Goal: Task Accomplishment & Management: Manage account settings

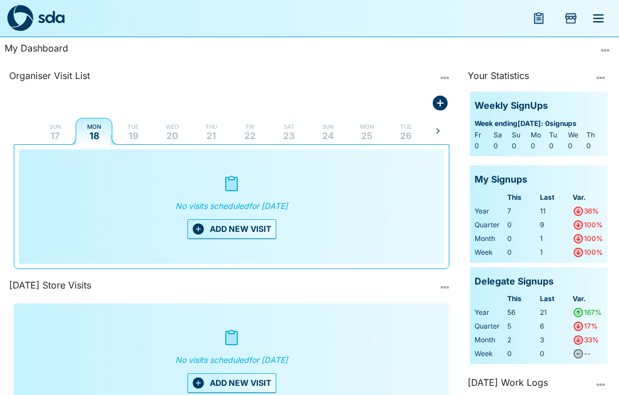
click at [599, 21] on icon "menu" at bounding box center [598, 18] width 14 height 14
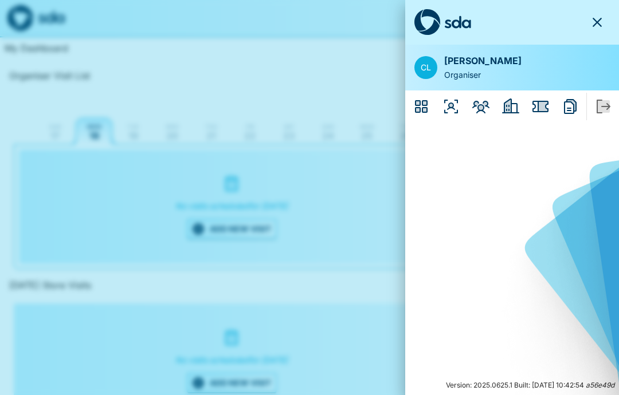
click at [510, 105] on icon "Employers" at bounding box center [507, 106] width 7 height 14
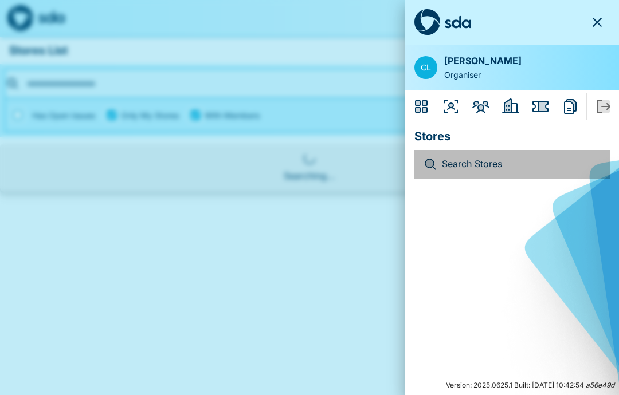
click at [482, 159] on p "Search Stores" at bounding box center [521, 164] width 159 height 15
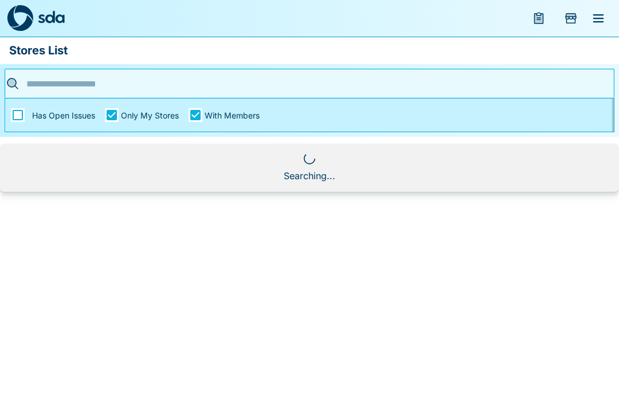
click at [80, 92] on input "text" at bounding box center [306, 84] width 564 height 18
type input "****"
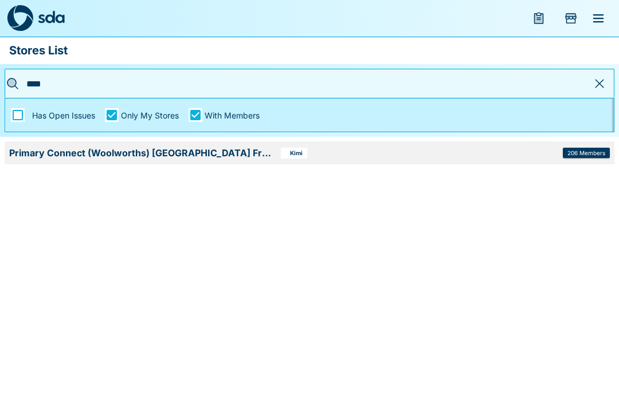
click at [586, 151] on span "206 Members" at bounding box center [586, 153] width 38 height 6
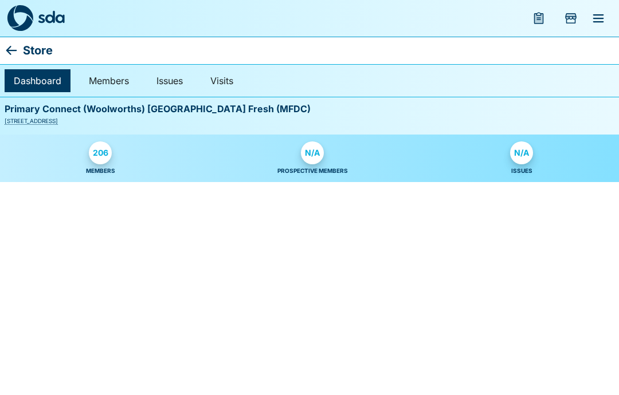
click at [107, 159] on div "206" at bounding box center [100, 152] width 23 height 23
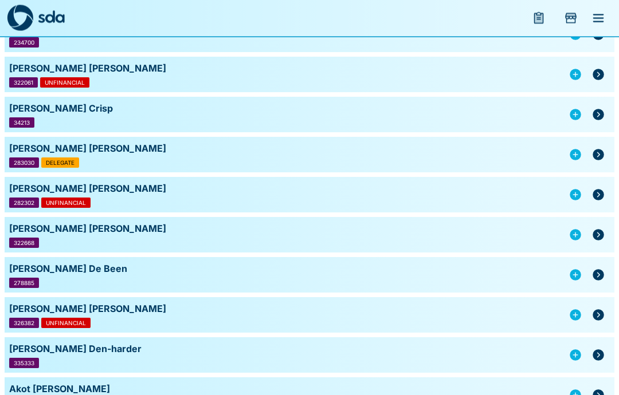
scroll to position [1874, 0]
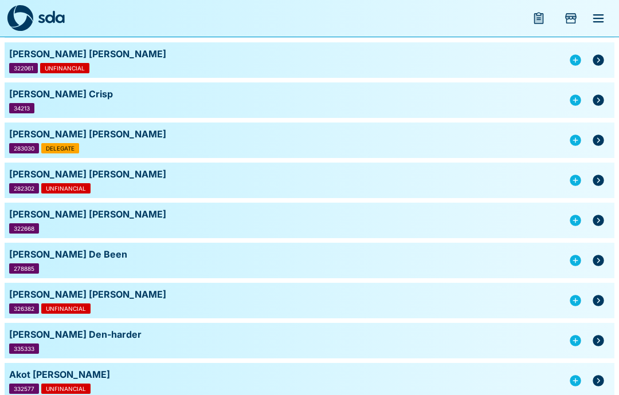
click at [592, 184] on icon "button" at bounding box center [598, 181] width 14 height 14
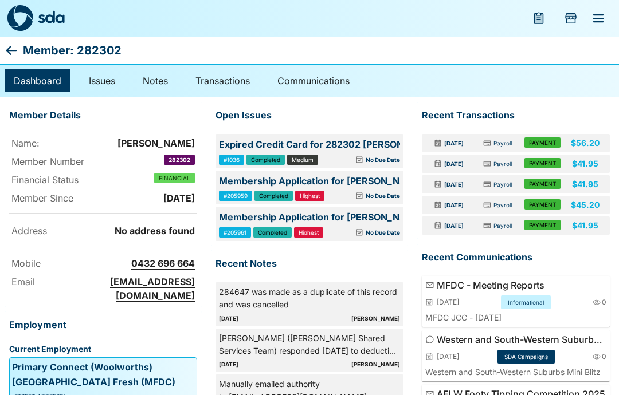
click at [352, 155] on div "No Due Date" at bounding box center [360, 160] width 80 height 10
click at [336, 146] on p "Expired Credit Card for 282302 Charles Danford" at bounding box center [309, 144] width 181 height 15
click at [334, 150] on p "Expired Credit Card for 282302 Charles Danford" at bounding box center [309, 144] width 181 height 15
click at [100, 82] on link "Issues" at bounding box center [102, 80] width 45 height 23
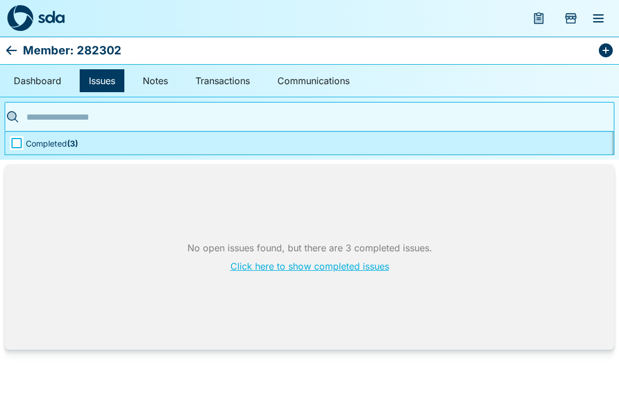
click at [332, 267] on link "Click here to show completed issues" at bounding box center [309, 266] width 159 height 11
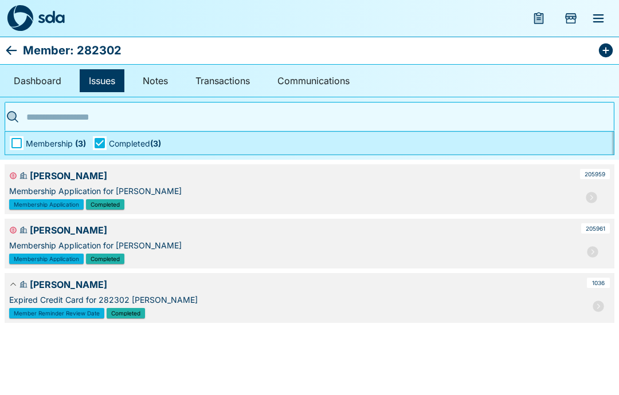
click at [59, 292] on div "Charles Danford Expired Credit Card for 282302 Charles Danford Member Reminder …" at bounding box center [309, 298] width 609 height 50
click at [572, 310] on div "Member Reminder Review Date Completed" at bounding box center [296, 313] width 575 height 10
click at [596, 308] on icon "button" at bounding box center [597, 306] width 11 height 11
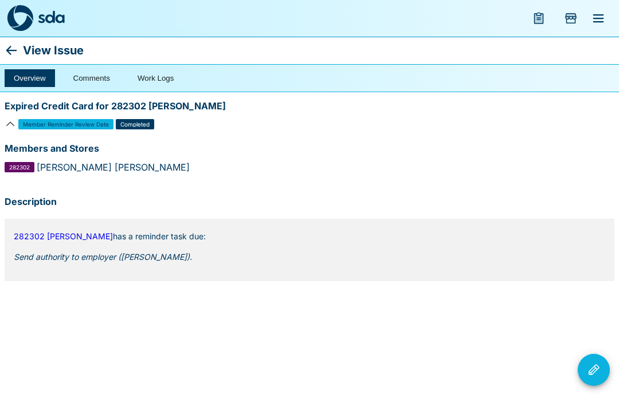
click at [14, 54] on icon at bounding box center [12, 51] width 14 height 14
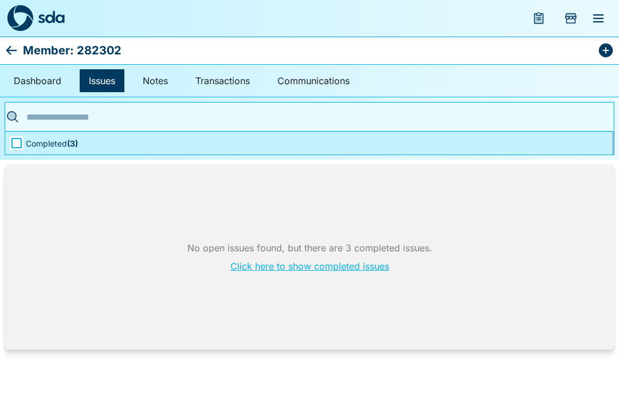
click at [62, 143] on span "Completed ( 3 )" at bounding box center [52, 143] width 52 height 12
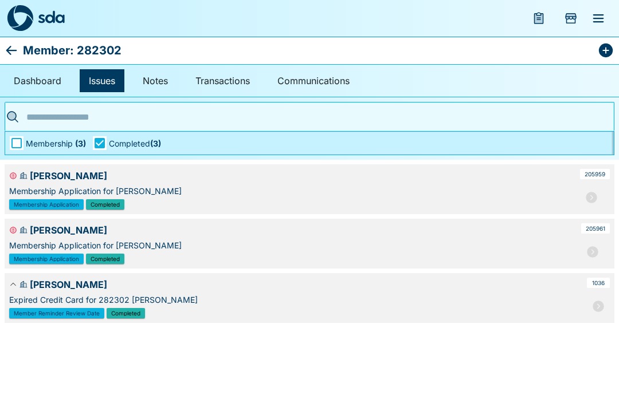
click at [590, 196] on icon "button" at bounding box center [590, 197] width 11 height 11
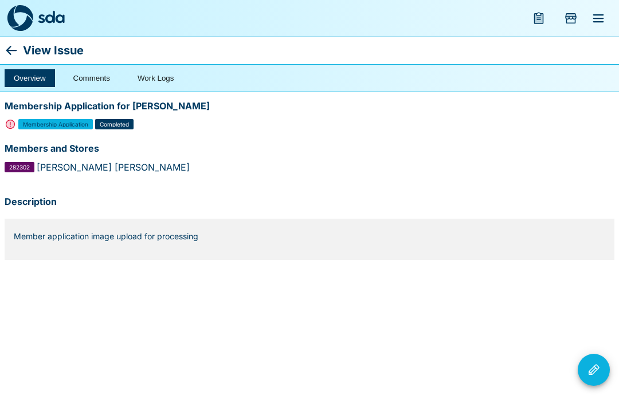
click at [8, 116] on div "Membership Application for Charles Danford" at bounding box center [309, 108] width 609 height 22
click at [19, 124] on div "Membership Application" at bounding box center [55, 124] width 74 height 10
click at [9, 50] on icon at bounding box center [11, 50] width 11 height 9
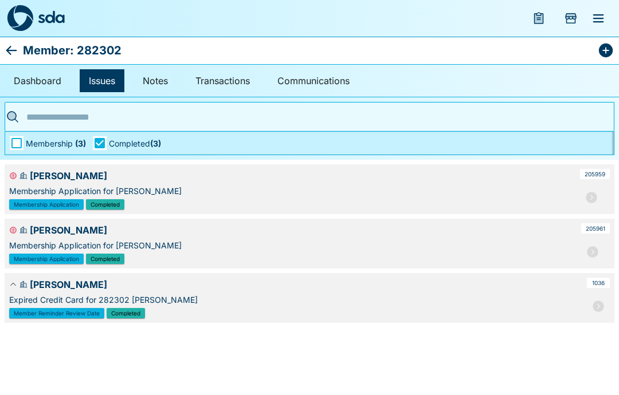
click at [9, 54] on icon at bounding box center [12, 51] width 14 height 14
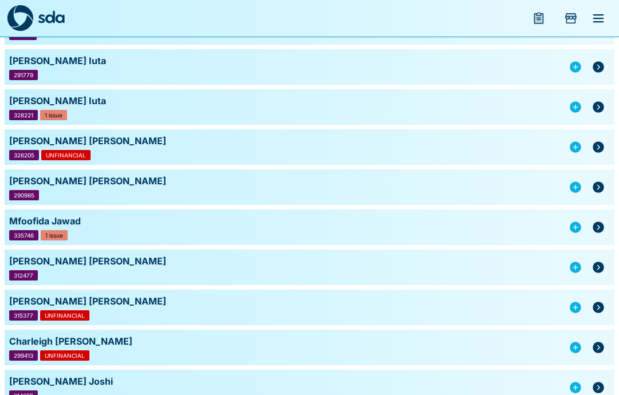
scroll to position [3309, 0]
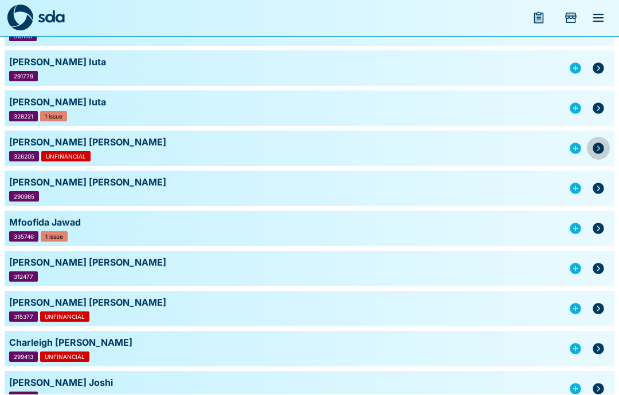
click at [593, 150] on icon "button" at bounding box center [597, 148] width 11 height 11
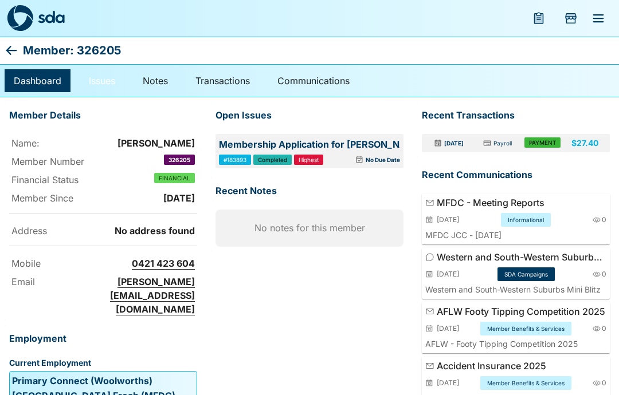
click at [91, 73] on link "Issues" at bounding box center [102, 80] width 45 height 23
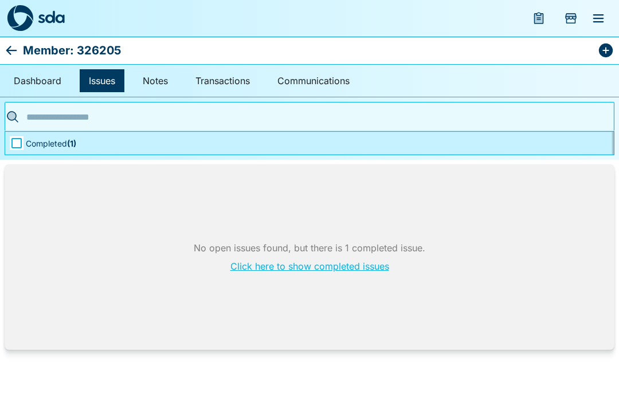
click at [58, 143] on span "Completed ( 1 )" at bounding box center [51, 143] width 50 height 12
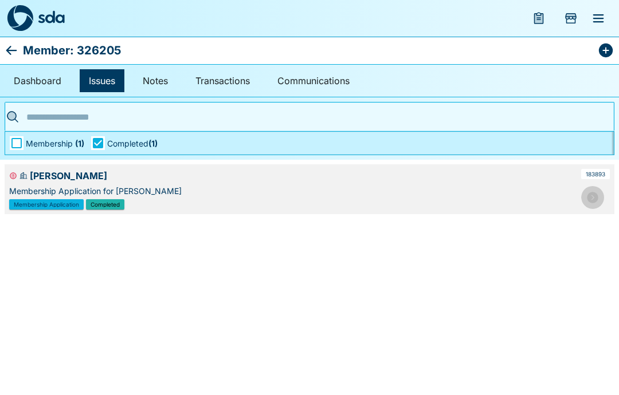
click at [595, 196] on icon "button" at bounding box center [591, 197] width 11 height 11
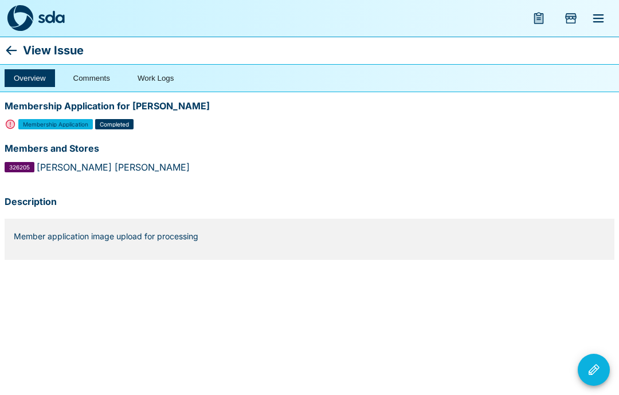
click at [47, 126] on div "Membership Application" at bounding box center [55, 124] width 74 height 10
click at [46, 126] on div "Membership Application" at bounding box center [55, 124] width 74 height 10
click at [50, 125] on span "Membership Application" at bounding box center [55, 124] width 65 height 6
click at [150, 71] on button "Work Logs" at bounding box center [155, 78] width 54 height 18
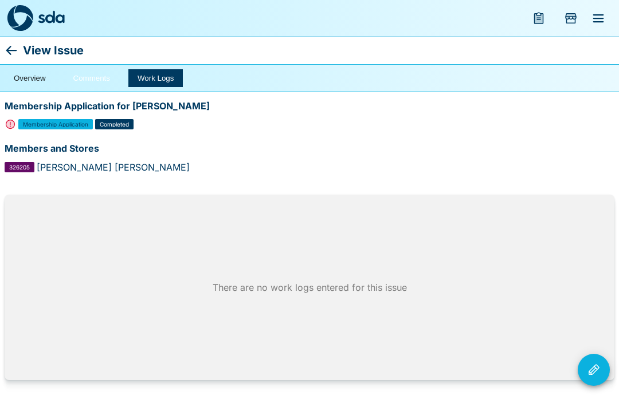
click at [86, 70] on button "Comments" at bounding box center [91, 78] width 55 height 18
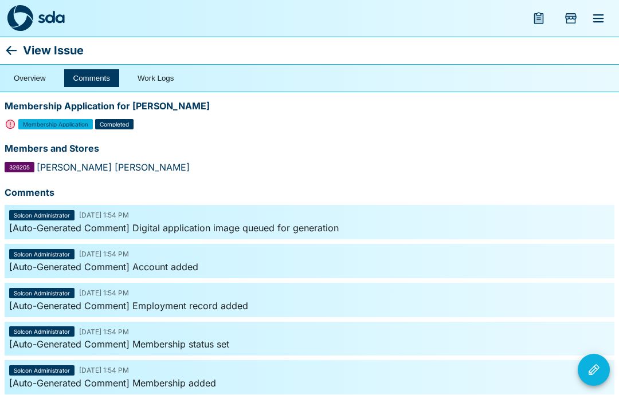
click at [32, 67] on div "Overview Comments Work Logs" at bounding box center [309, 78] width 619 height 28
click at [26, 81] on button "Overview" at bounding box center [30, 78] width 50 height 18
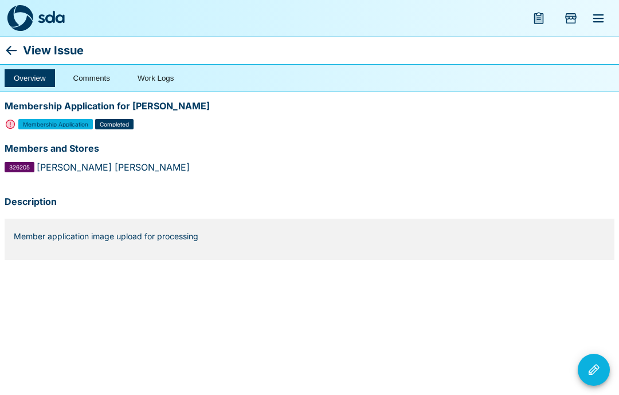
click at [17, 45] on icon at bounding box center [12, 51] width 14 height 14
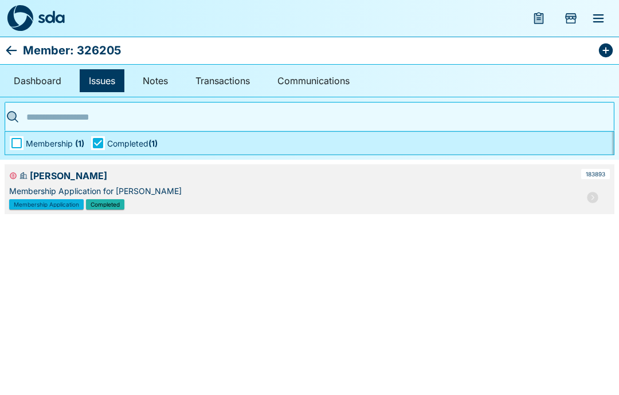
click at [6, 49] on icon at bounding box center [12, 51] width 14 height 14
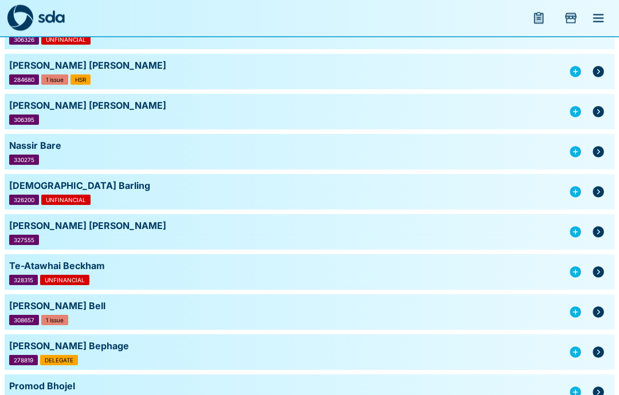
scroll to position [897, 0]
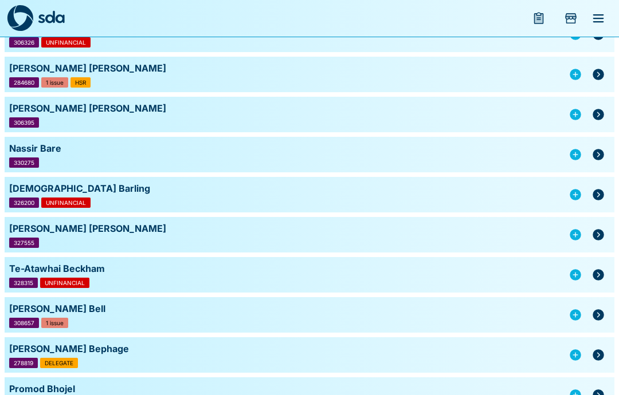
click at [60, 76] on div "Navinder Singh Bantar Singh 284680 1 issue HSR" at bounding box center [309, 75] width 609 height 36
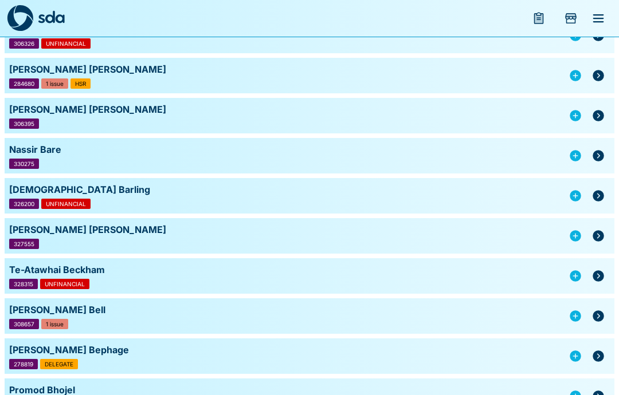
click at [603, 73] on icon "button" at bounding box center [597, 75] width 11 height 11
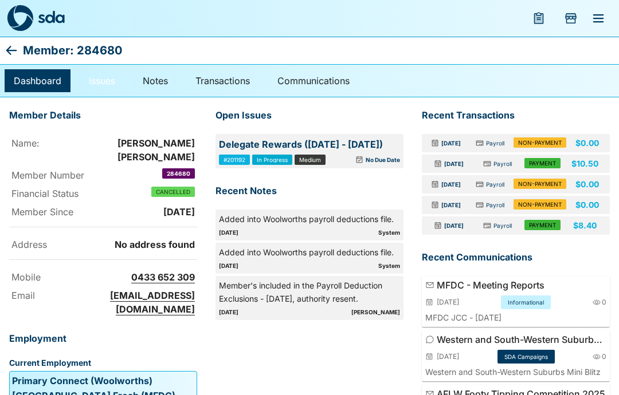
click at [109, 82] on link "Issues" at bounding box center [102, 80] width 45 height 23
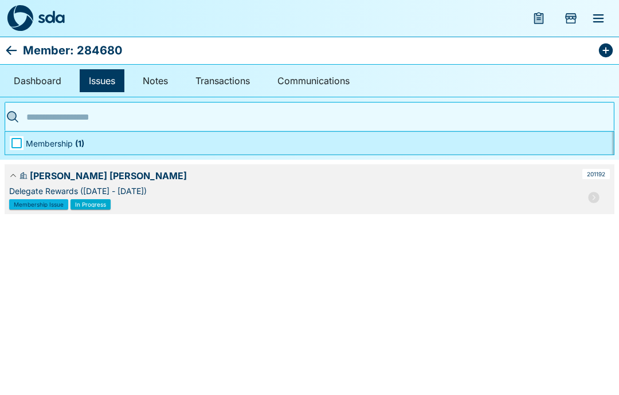
click at [594, 189] on button "button" at bounding box center [593, 197] width 23 height 23
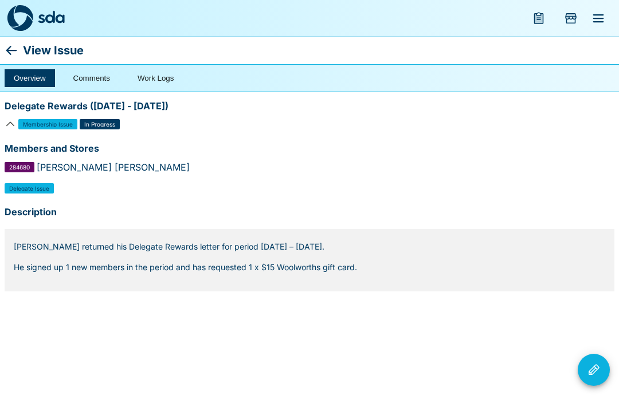
click at [117, 132] on div "Membership Issue In Progress" at bounding box center [309, 129] width 609 height 21
click at [585, 378] on button "Issue Actions" at bounding box center [593, 370] width 32 height 32
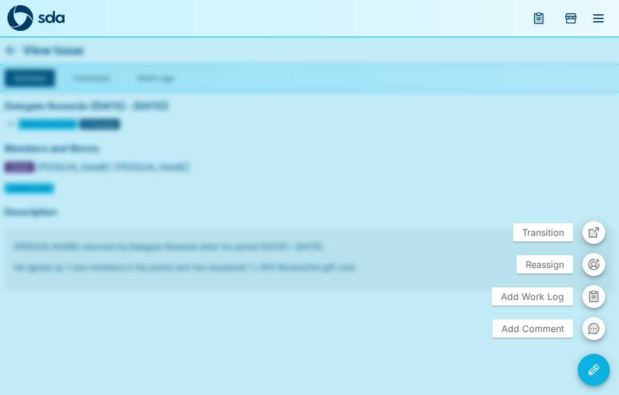
click at [541, 234] on span "Transition" at bounding box center [543, 232] width 60 height 18
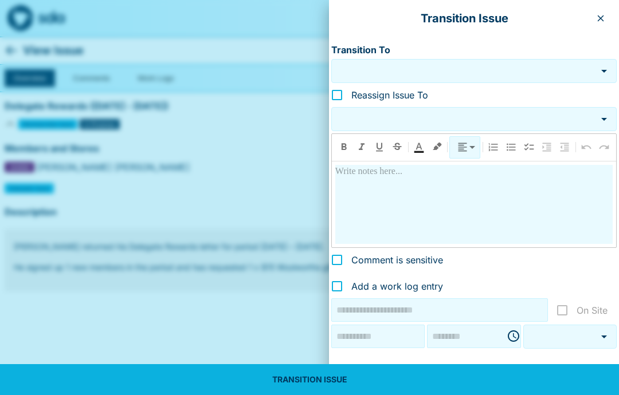
type input "**********"
type input "********"
type input "***"
click at [605, 19] on button "button" at bounding box center [600, 18] width 18 height 18
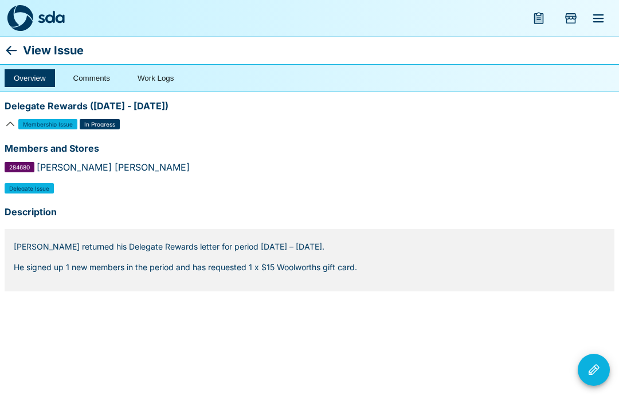
click at [592, 372] on icon "Issue Actions" at bounding box center [593, 369] width 11 height 11
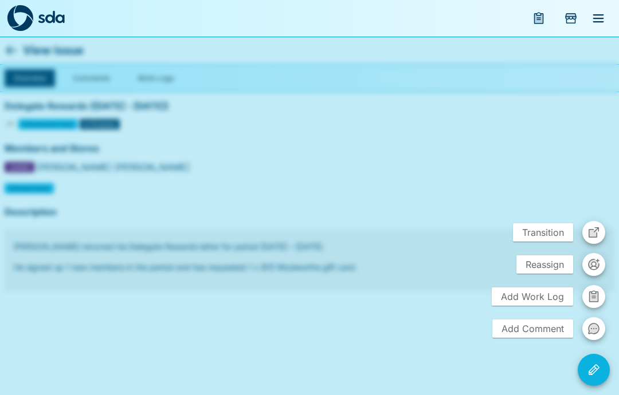
click at [547, 267] on span "Reassign" at bounding box center [544, 264] width 57 height 18
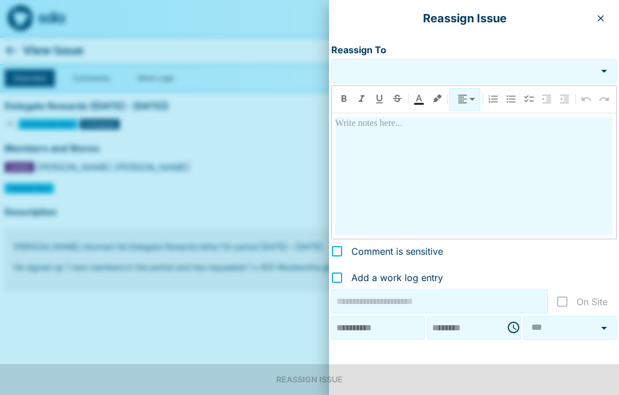
click at [607, 20] on button "button" at bounding box center [600, 18] width 18 height 18
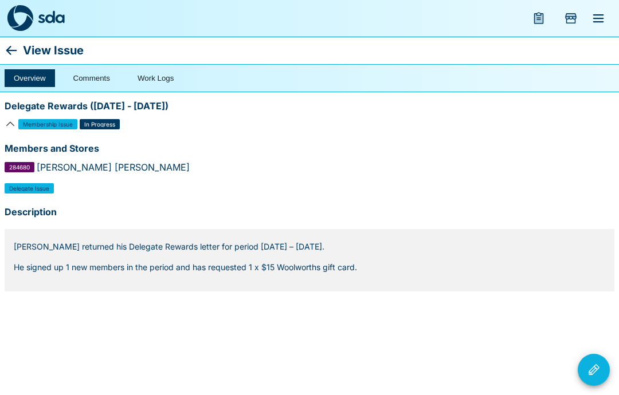
click at [16, 45] on icon at bounding box center [12, 51] width 14 height 14
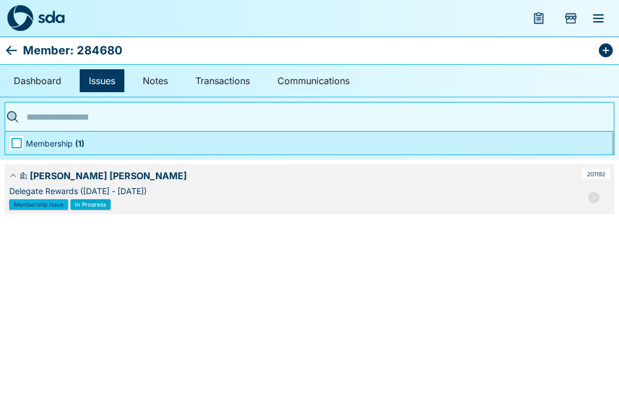
click at [2, 54] on div "Member: 284680" at bounding box center [309, 50] width 619 height 27
click at [6, 53] on icon at bounding box center [12, 51] width 14 height 14
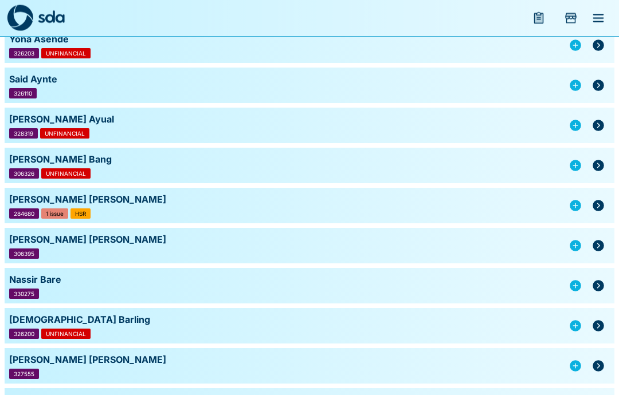
scroll to position [766, 0]
